Goal: Transaction & Acquisition: Book appointment/travel/reservation

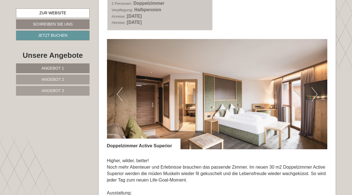
scroll to position [1156, 0]
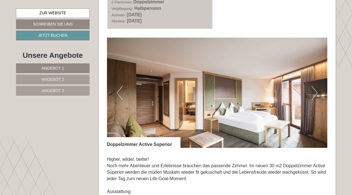
click at [307, 83] on img at bounding box center [217, 93] width 221 height 110
click at [314, 86] on button "Next" at bounding box center [315, 93] width 6 height 14
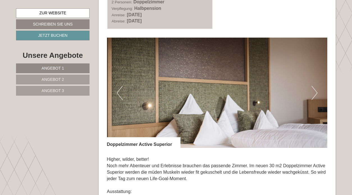
click at [314, 86] on button "Next" at bounding box center [315, 93] width 6 height 14
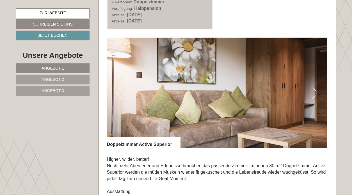
click at [314, 86] on button "Next" at bounding box center [315, 93] width 6 height 14
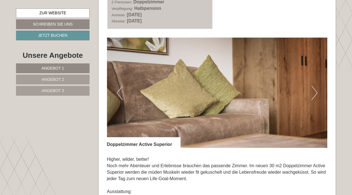
click at [314, 86] on button "Next" at bounding box center [315, 93] width 6 height 14
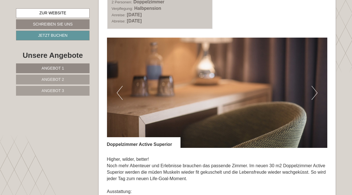
click at [314, 86] on button "Next" at bounding box center [315, 93] width 6 height 14
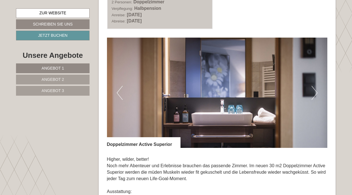
click at [314, 86] on button "Next" at bounding box center [315, 93] width 6 height 14
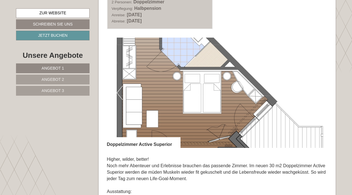
click at [116, 81] on img at bounding box center [217, 93] width 221 height 110
click at [319, 38] on img at bounding box center [217, 93] width 221 height 110
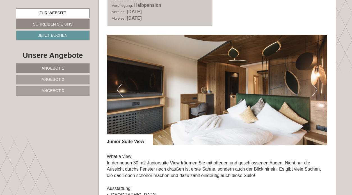
scroll to position [735, 0]
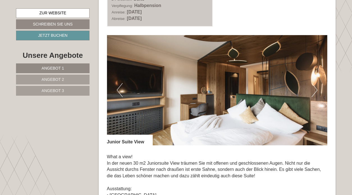
click at [316, 85] on button "Next" at bounding box center [315, 90] width 6 height 14
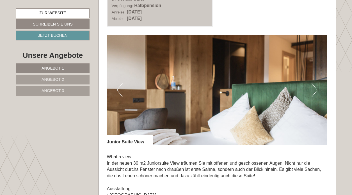
click at [316, 85] on button "Next" at bounding box center [315, 90] width 6 height 14
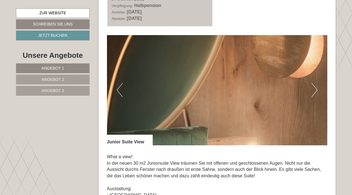
click at [316, 85] on button "Next" at bounding box center [315, 90] width 6 height 14
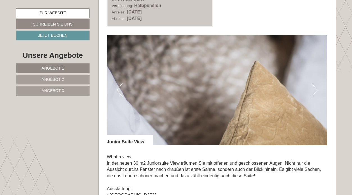
click at [317, 85] on button "Next" at bounding box center [315, 90] width 6 height 14
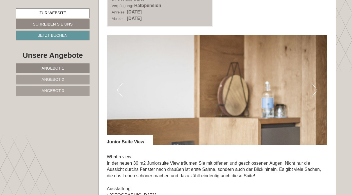
click at [317, 86] on button "Next" at bounding box center [315, 90] width 6 height 14
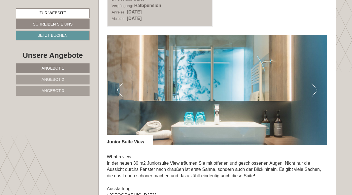
click at [317, 86] on button "Next" at bounding box center [315, 90] width 6 height 14
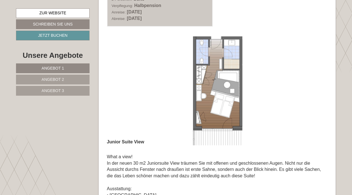
click at [317, 86] on button "Next" at bounding box center [315, 90] width 6 height 14
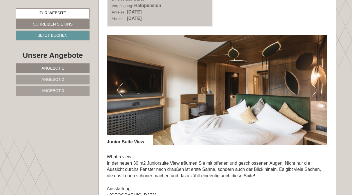
click at [119, 83] on button "Previous" at bounding box center [120, 90] width 6 height 14
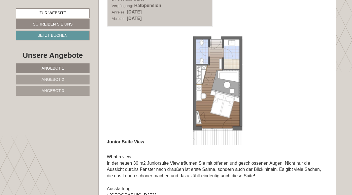
click at [127, 79] on img at bounding box center [217, 90] width 221 height 110
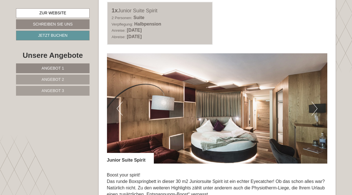
scroll to position [299, 0]
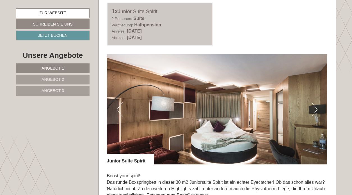
click at [313, 111] on button "Next" at bounding box center [315, 109] width 6 height 14
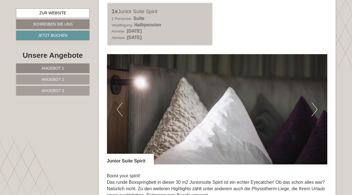
click at [312, 111] on button "Next" at bounding box center [315, 109] width 6 height 14
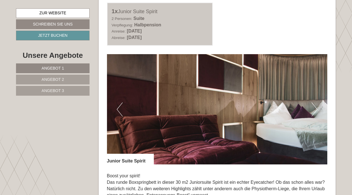
click at [312, 111] on button "Next" at bounding box center [315, 109] width 6 height 14
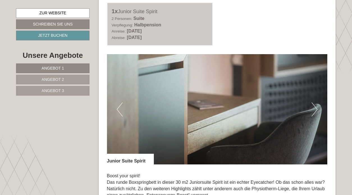
click at [312, 111] on button "Next" at bounding box center [315, 109] width 6 height 14
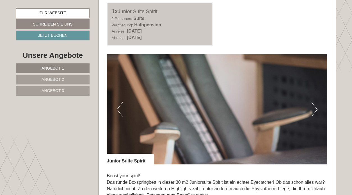
click at [312, 111] on button "Next" at bounding box center [315, 109] width 6 height 14
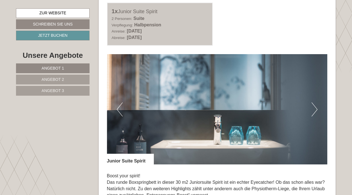
click at [312, 111] on button "Next" at bounding box center [315, 109] width 6 height 14
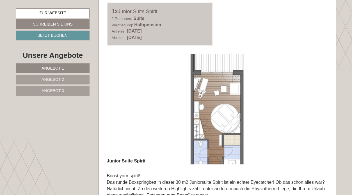
click at [286, 137] on img at bounding box center [217, 109] width 221 height 110
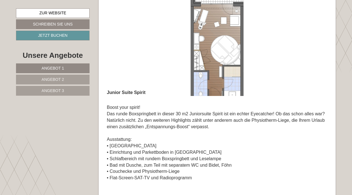
scroll to position [374, 0]
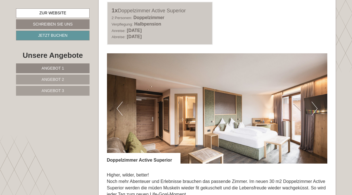
scroll to position [1144, 0]
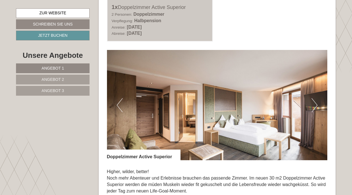
click at [317, 98] on button "Next" at bounding box center [315, 105] width 6 height 14
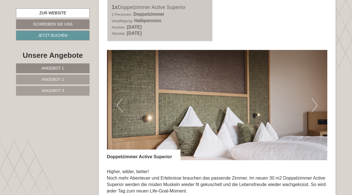
click at [317, 98] on button "Next" at bounding box center [315, 105] width 6 height 14
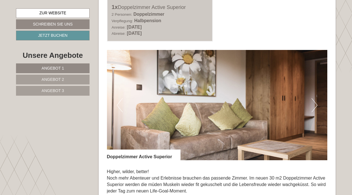
click at [317, 98] on button "Next" at bounding box center [315, 105] width 6 height 14
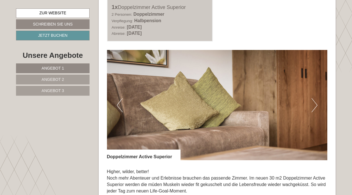
click at [317, 98] on button "Next" at bounding box center [315, 105] width 6 height 14
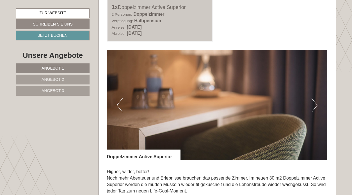
click at [317, 98] on button "Next" at bounding box center [315, 105] width 6 height 14
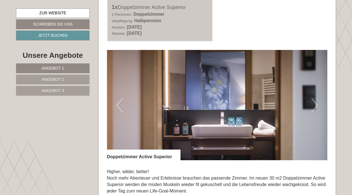
click at [317, 98] on button "Next" at bounding box center [315, 105] width 6 height 14
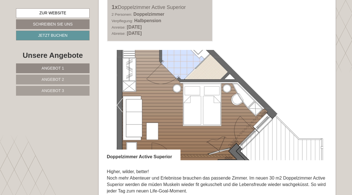
click at [276, 61] on img at bounding box center [217, 105] width 221 height 110
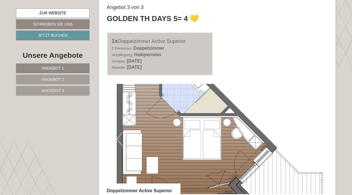
scroll to position [1077, 0]
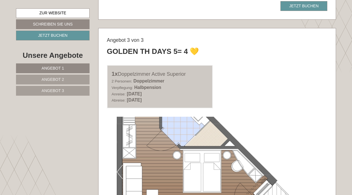
click at [262, 90] on div "1x Doppelzimmer Active Superior 2 Personen: Doppelzimmer Verpflegung: Halbpensi…" at bounding box center [217, 86] width 229 height 43
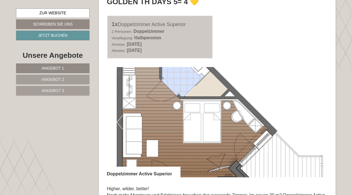
scroll to position [1133, 0]
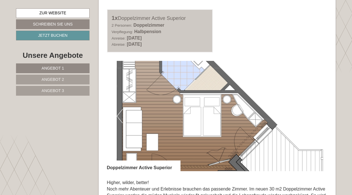
drag, startPoint x: 183, startPoint y: 61, endPoint x: 186, endPoint y: 91, distance: 29.6
drag, startPoint x: 185, startPoint y: 46, endPoint x: 185, endPoint y: 43, distance: 3.1
click at [185, 43] on div "Angebot 3 von 3 Golden TH Days 5= 4 💛 1x Doppelzimmer Active Superior 2 Persone…" at bounding box center [218, 176] width 238 height 408
click at [267, 78] on img at bounding box center [217, 116] width 221 height 110
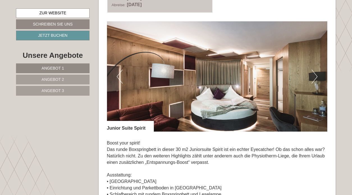
scroll to position [331, 0]
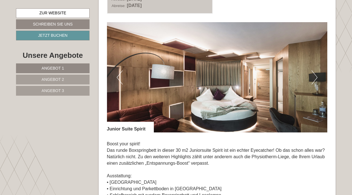
click at [315, 76] on button "Next" at bounding box center [315, 77] width 6 height 14
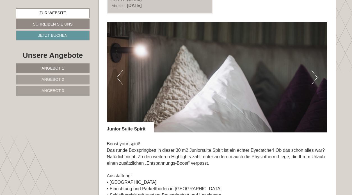
click at [315, 76] on button "Next" at bounding box center [315, 77] width 6 height 14
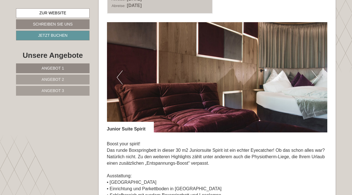
click at [315, 76] on button "Next" at bounding box center [315, 77] width 6 height 14
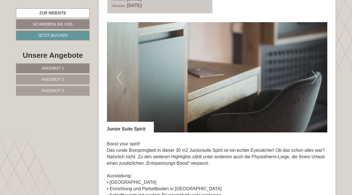
click at [315, 76] on button "Next" at bounding box center [315, 77] width 6 height 14
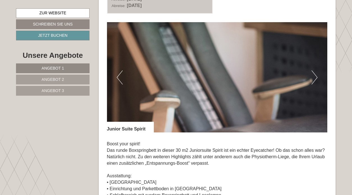
click at [315, 76] on button "Next" at bounding box center [315, 77] width 6 height 14
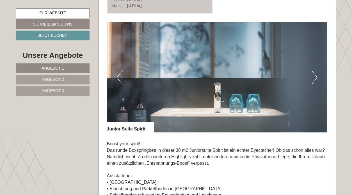
click at [315, 76] on button "Next" at bounding box center [315, 77] width 6 height 14
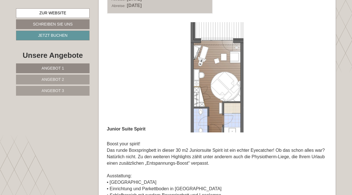
click at [298, 61] on img at bounding box center [217, 77] width 221 height 110
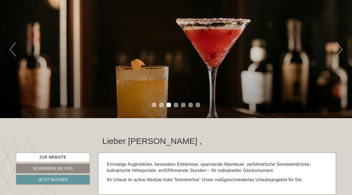
scroll to position [59, 0]
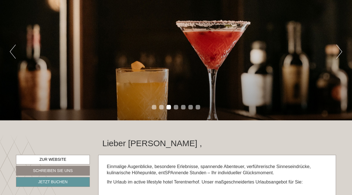
click at [336, 55] on button "Next" at bounding box center [339, 52] width 6 height 14
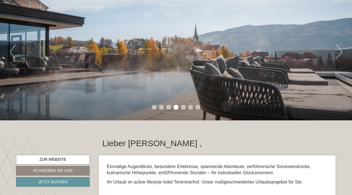
click at [337, 56] on button "Next" at bounding box center [339, 52] width 6 height 14
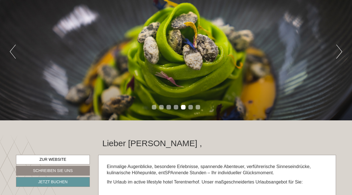
click at [337, 56] on button "Next" at bounding box center [339, 52] width 6 height 14
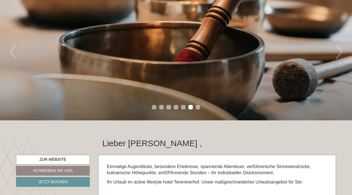
click at [337, 56] on button "Next" at bounding box center [339, 52] width 6 height 14
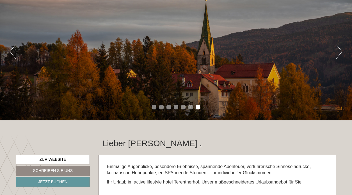
click at [337, 56] on button "Next" at bounding box center [339, 52] width 6 height 14
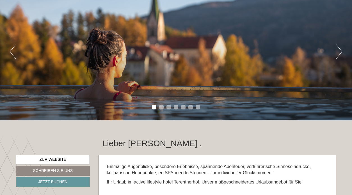
click at [337, 56] on button "Next" at bounding box center [339, 52] width 6 height 14
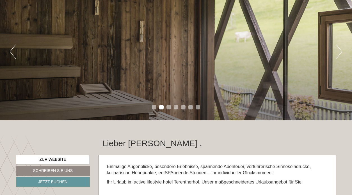
click at [337, 57] on button "Next" at bounding box center [339, 52] width 6 height 14
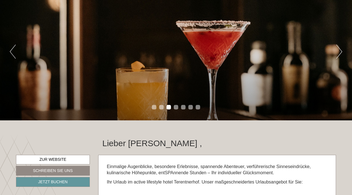
click at [337, 57] on button "Next" at bounding box center [339, 52] width 6 height 14
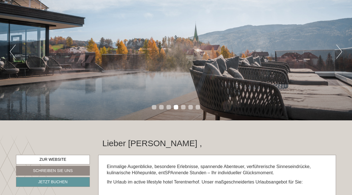
click at [263, 136] on div "Lieber [PERSON_NAME] ," at bounding box center [217, 142] width 247 height 26
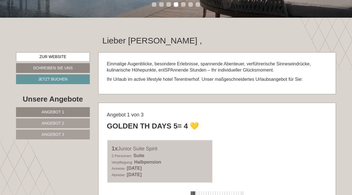
scroll to position [170, 0]
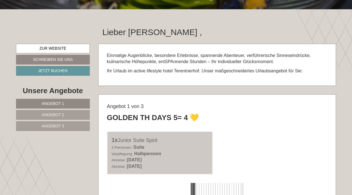
click at [203, 32] on div "Lieber [PERSON_NAME] ," at bounding box center [217, 31] width 247 height 26
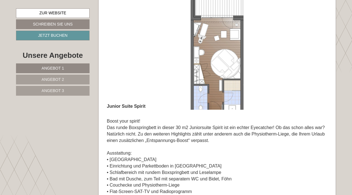
scroll to position [368, 0]
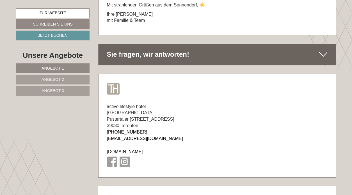
scroll to position [3677, 0]
